Goal: Task Accomplishment & Management: Complete application form

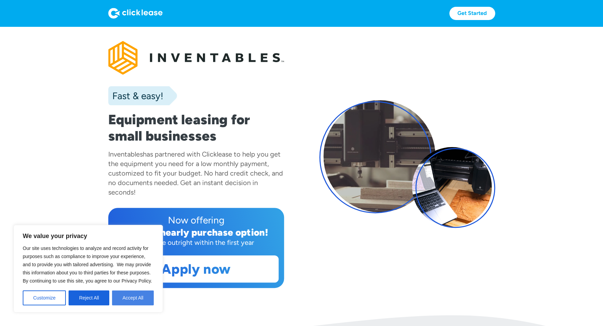
click at [134, 299] on button "Accept All" at bounding box center [133, 297] width 42 height 15
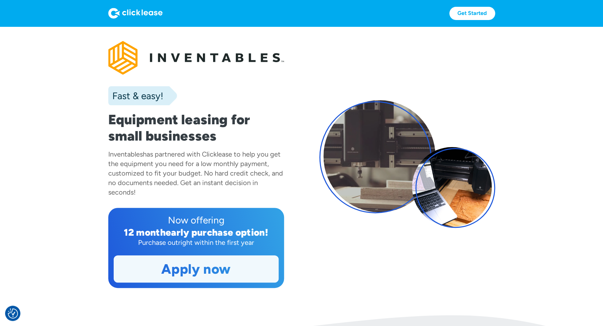
click at [157, 270] on link "Apply now" at bounding box center [196, 269] width 164 height 26
click at [158, 273] on link "Apply now" at bounding box center [196, 269] width 164 height 26
